Goal: Transaction & Acquisition: Purchase product/service

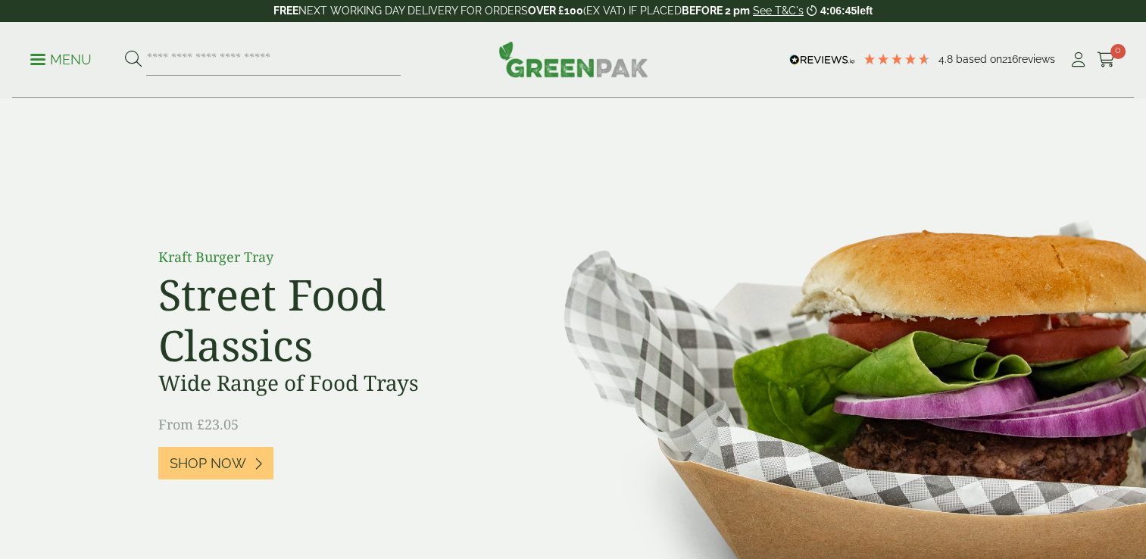
drag, startPoint x: 0, startPoint y: 0, endPoint x: 65, endPoint y: 52, distance: 83.5
click at [65, 52] on p "Menu" at bounding box center [60, 60] width 61 height 18
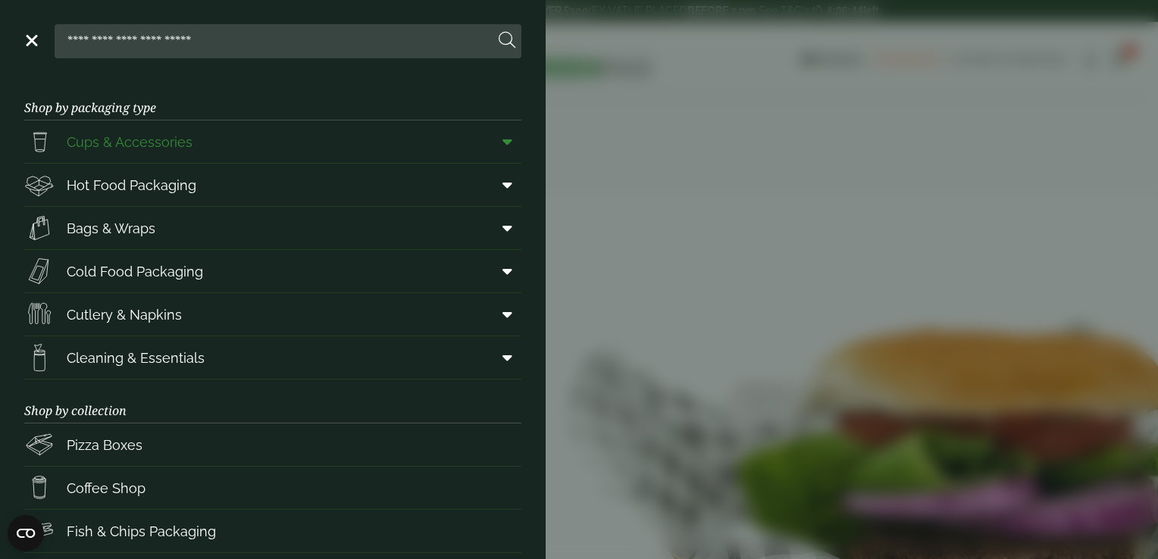
click at [115, 151] on span "Cups & Accessories" at bounding box center [130, 142] width 126 height 20
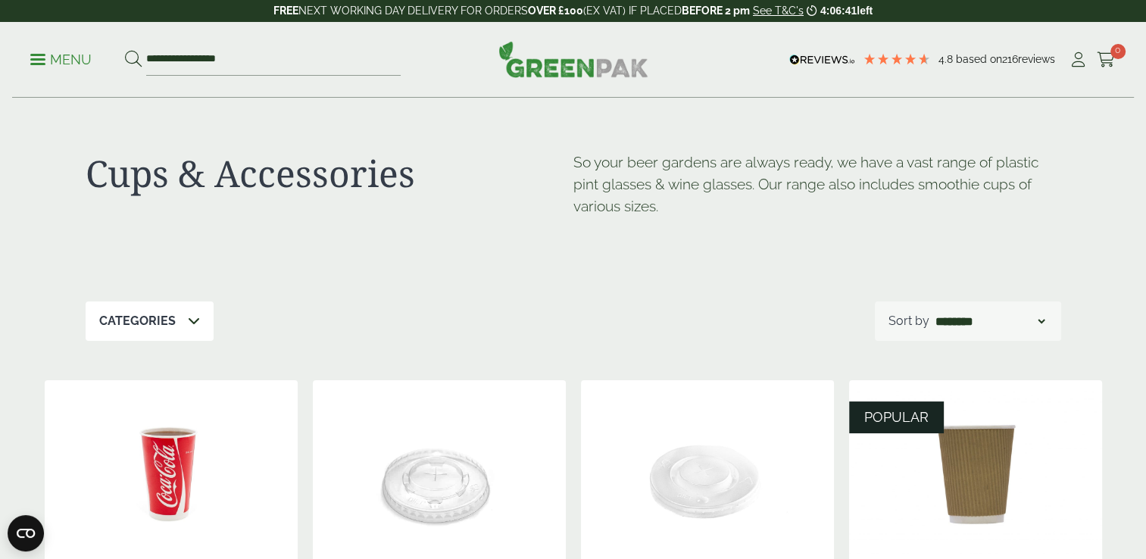
click at [67, 58] on p "Menu" at bounding box center [60, 60] width 61 height 18
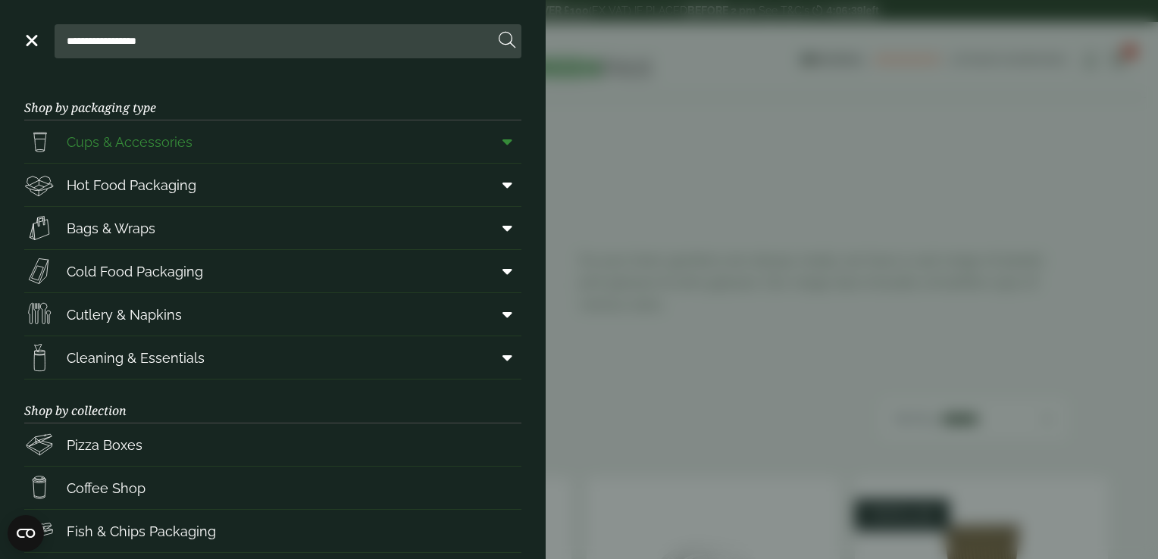
click at [491, 150] on span at bounding box center [504, 141] width 34 height 29
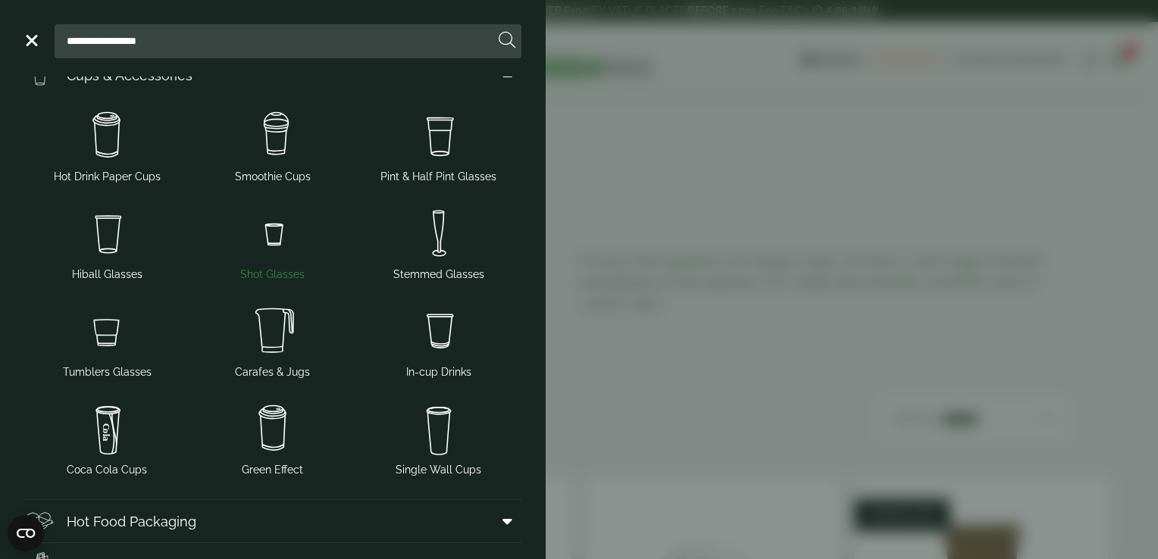
scroll to position [67, 0]
click at [268, 168] on span "Smoothie Cups" at bounding box center [273, 145] width 154 height 80
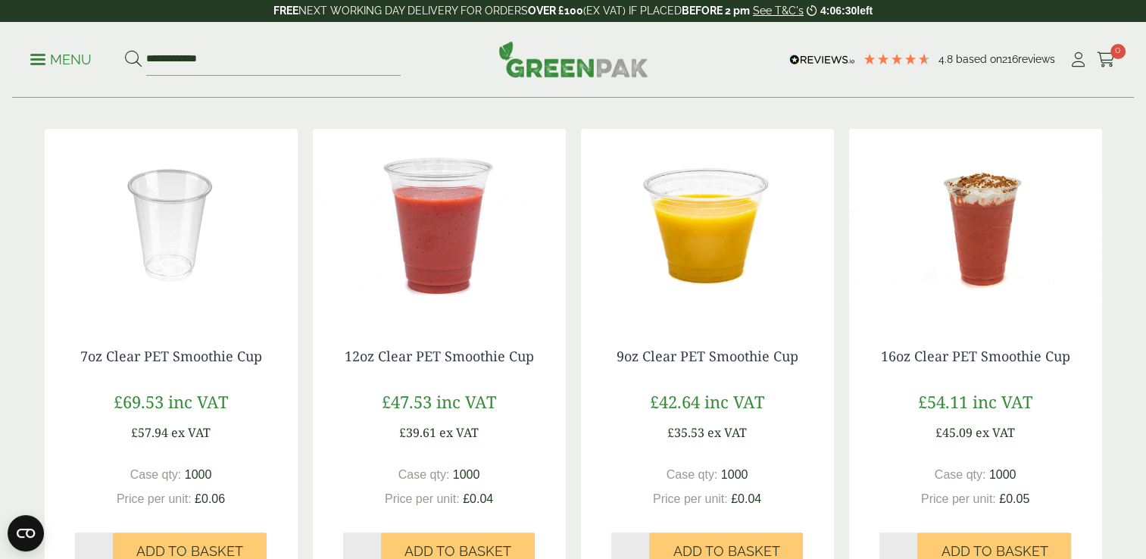
scroll to position [306, 0]
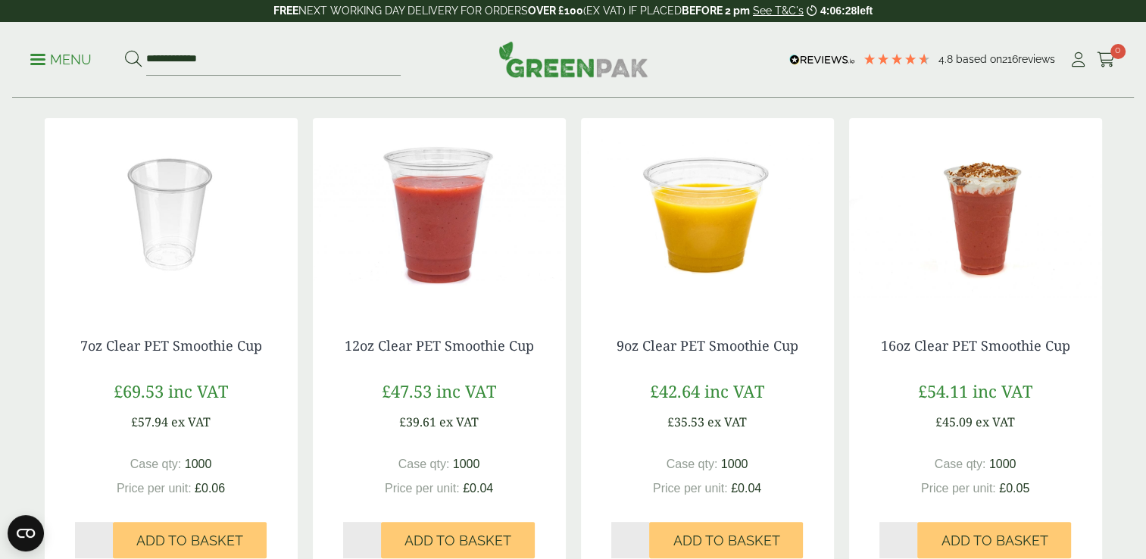
click at [452, 270] on img at bounding box center [439, 212] width 253 height 189
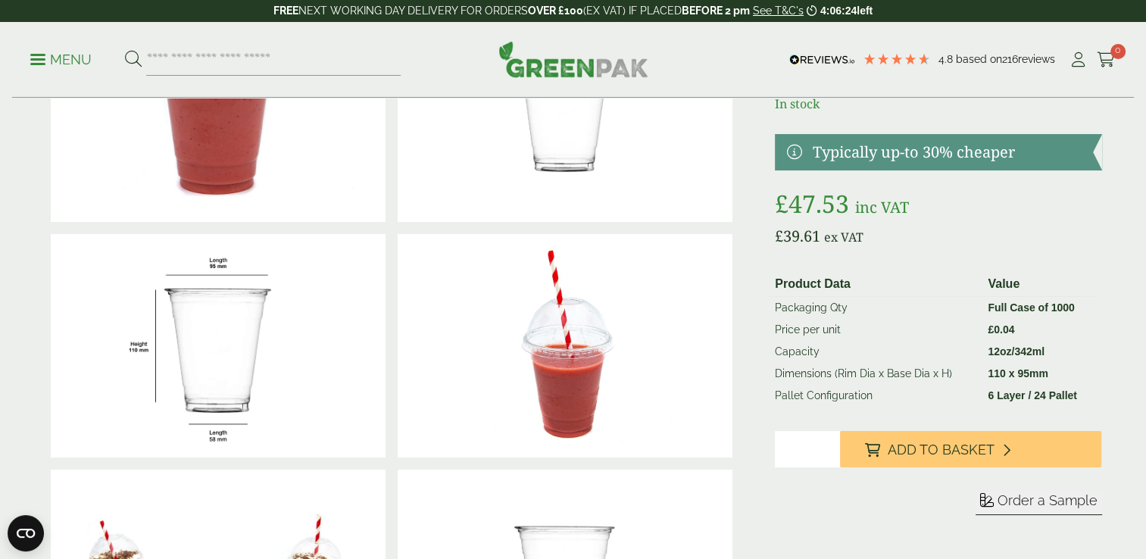
scroll to position [156, 0]
